Goal: Task Accomplishment & Management: Manage account settings

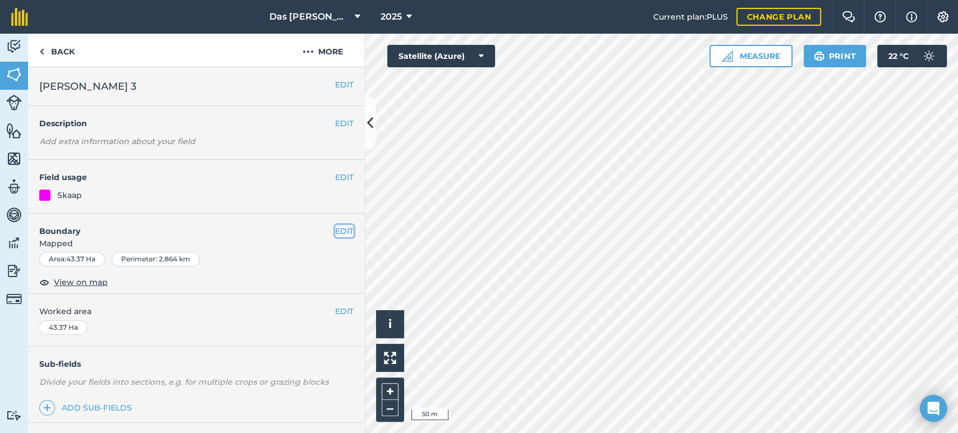
click at [336, 230] on button "EDIT" at bounding box center [344, 231] width 19 height 12
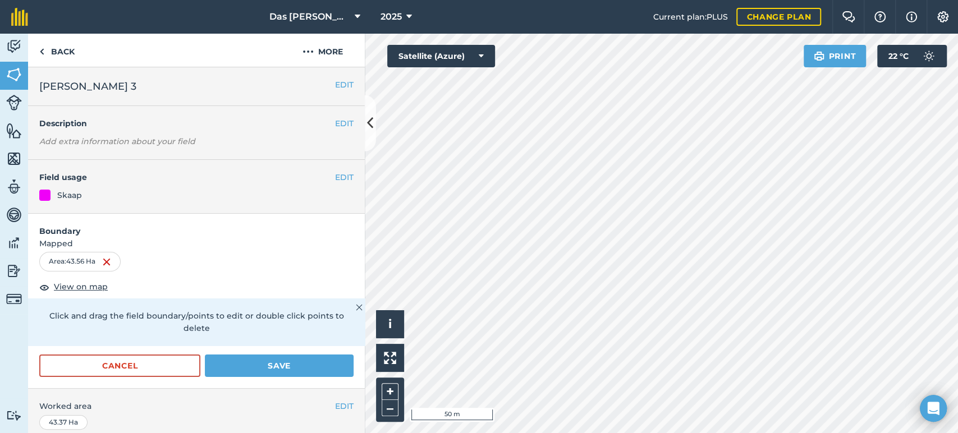
click at [286, 352] on form "Boundary Mapped Area : 43.56 Ha View on map Click and drag the field boundary/p…" at bounding box center [196, 301] width 337 height 175
drag, startPoint x: 274, startPoint y: 365, endPoint x: 323, endPoint y: 343, distance: 54.3
click at [278, 363] on button "Save" at bounding box center [279, 366] width 149 height 22
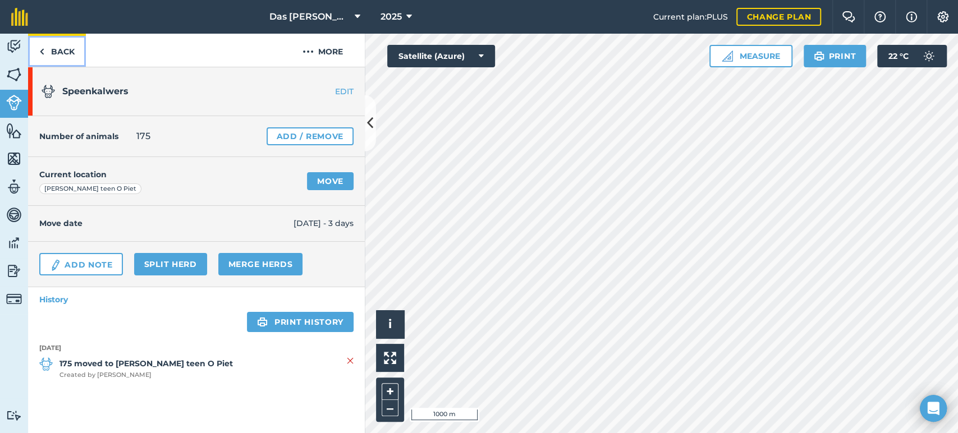
drag, startPoint x: 67, startPoint y: 51, endPoint x: 99, endPoint y: 61, distance: 33.6
click at [67, 51] on link "Back" at bounding box center [57, 50] width 58 height 33
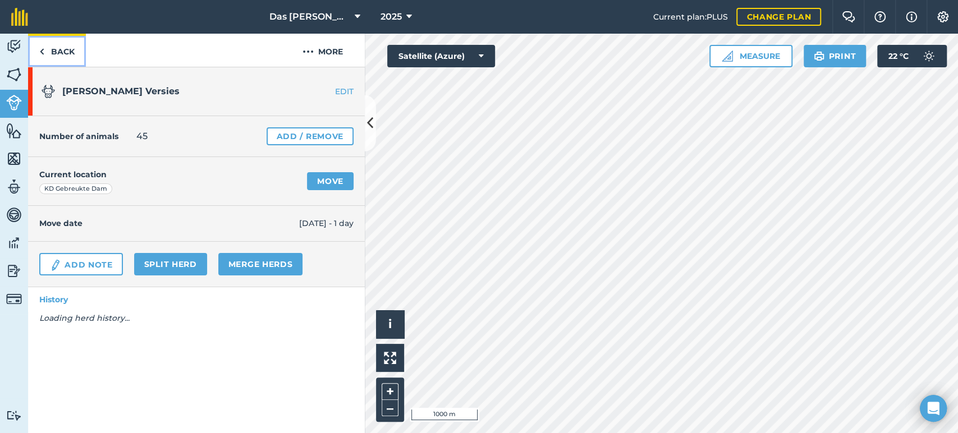
click at [65, 47] on link "Back" at bounding box center [57, 50] width 58 height 33
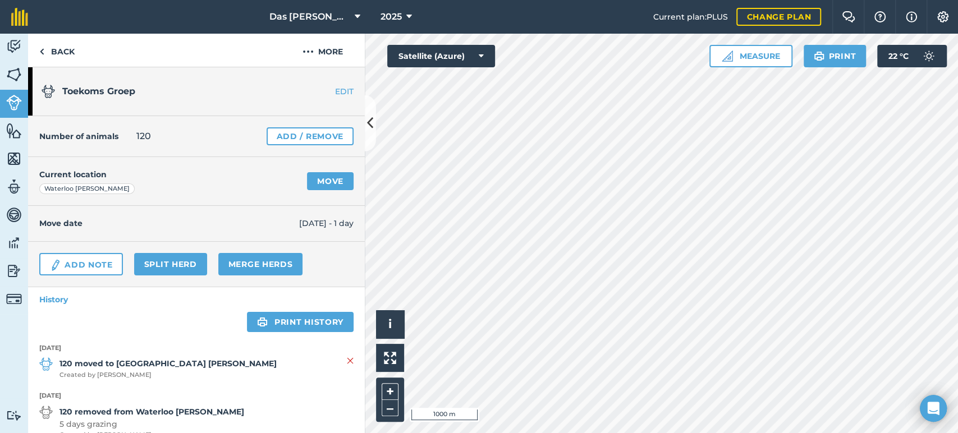
scroll to position [76, 0]
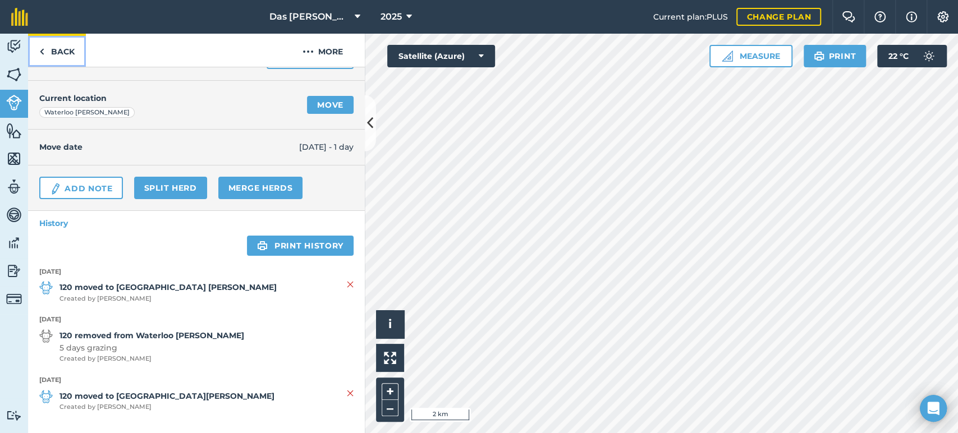
click at [45, 45] on link "Back" at bounding box center [57, 50] width 58 height 33
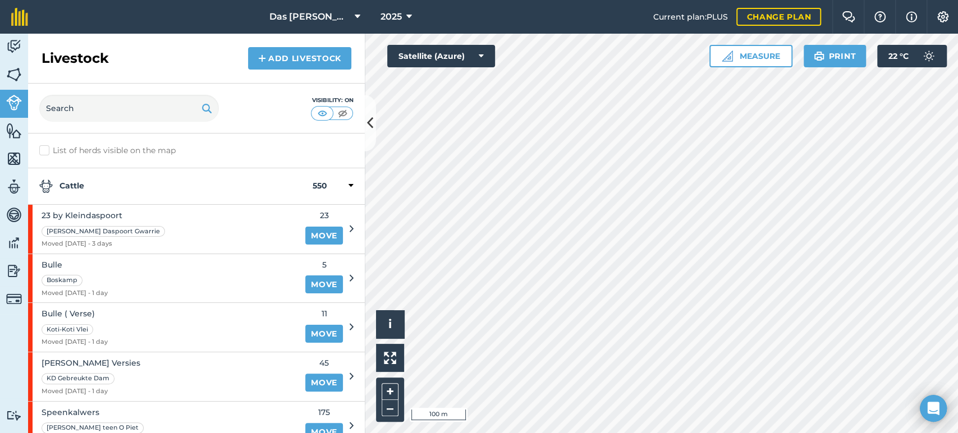
click at [343, 177] on div "Cattle 550" at bounding box center [196, 186] width 337 height 36
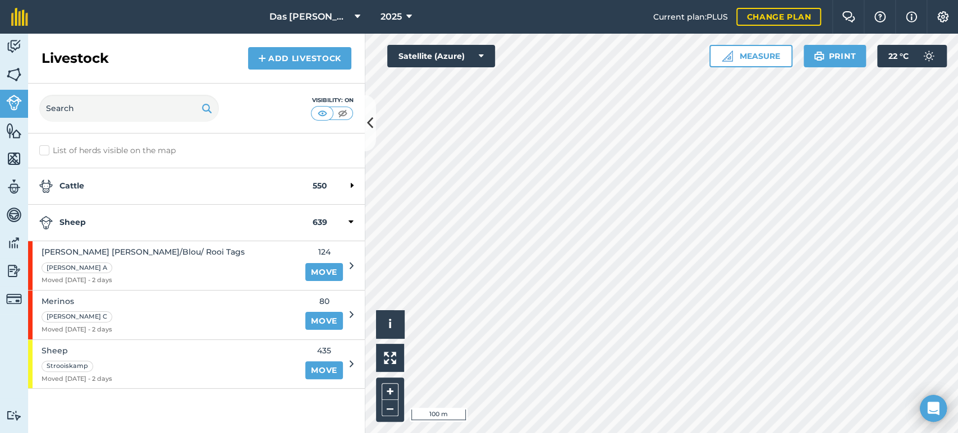
click at [349, 221] on icon at bounding box center [351, 222] width 5 height 10
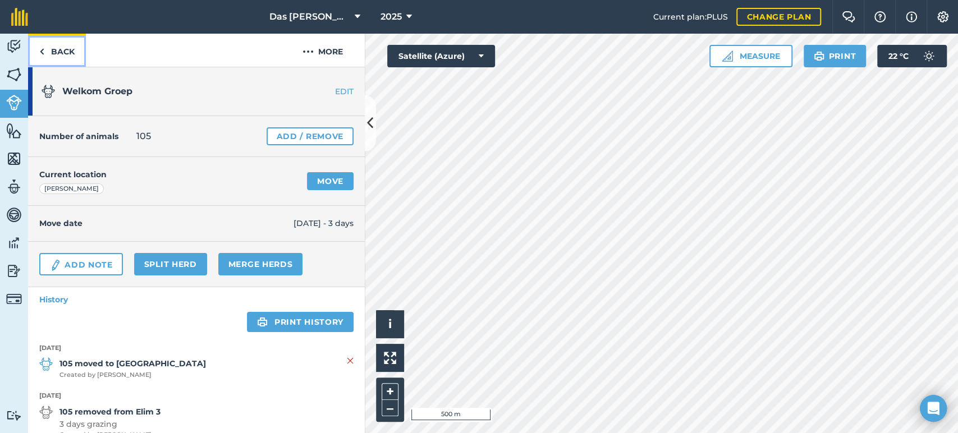
click at [57, 51] on link "Back" at bounding box center [57, 50] width 58 height 33
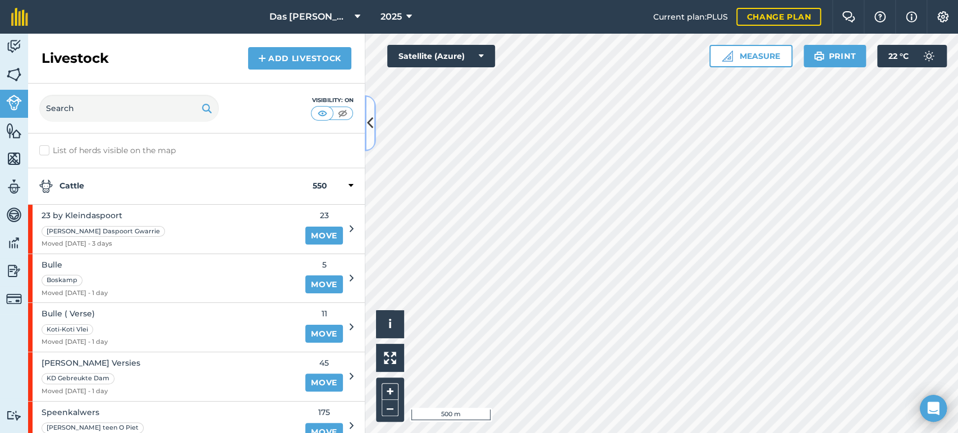
click at [374, 129] on button at bounding box center [370, 123] width 11 height 56
